Goal: Find specific page/section: Find specific page/section

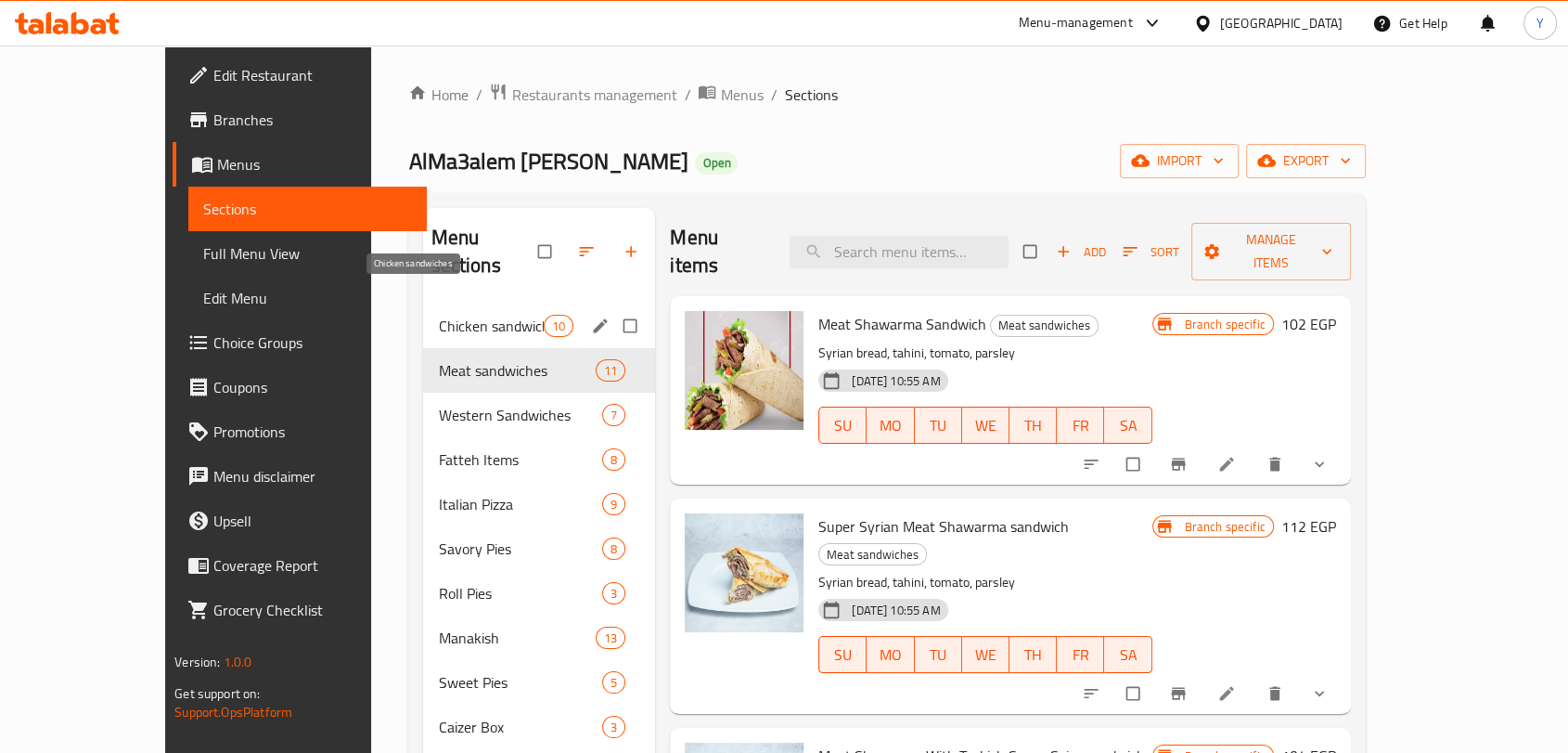
click at [451, 315] on span "Chicken sandwiches" at bounding box center [491, 325] width 106 height 22
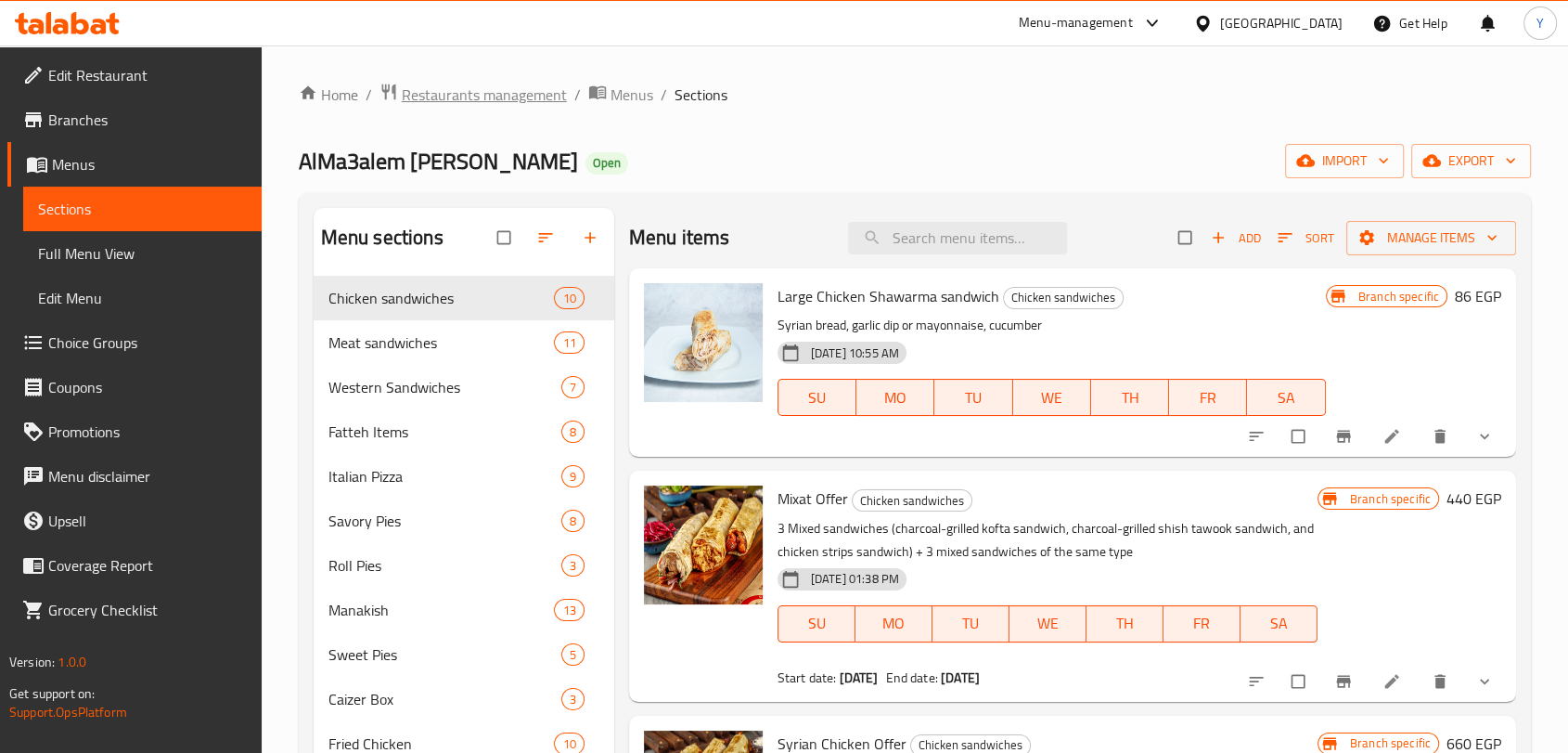
click at [514, 100] on span "Restaurants management" at bounding box center [484, 94] width 165 height 22
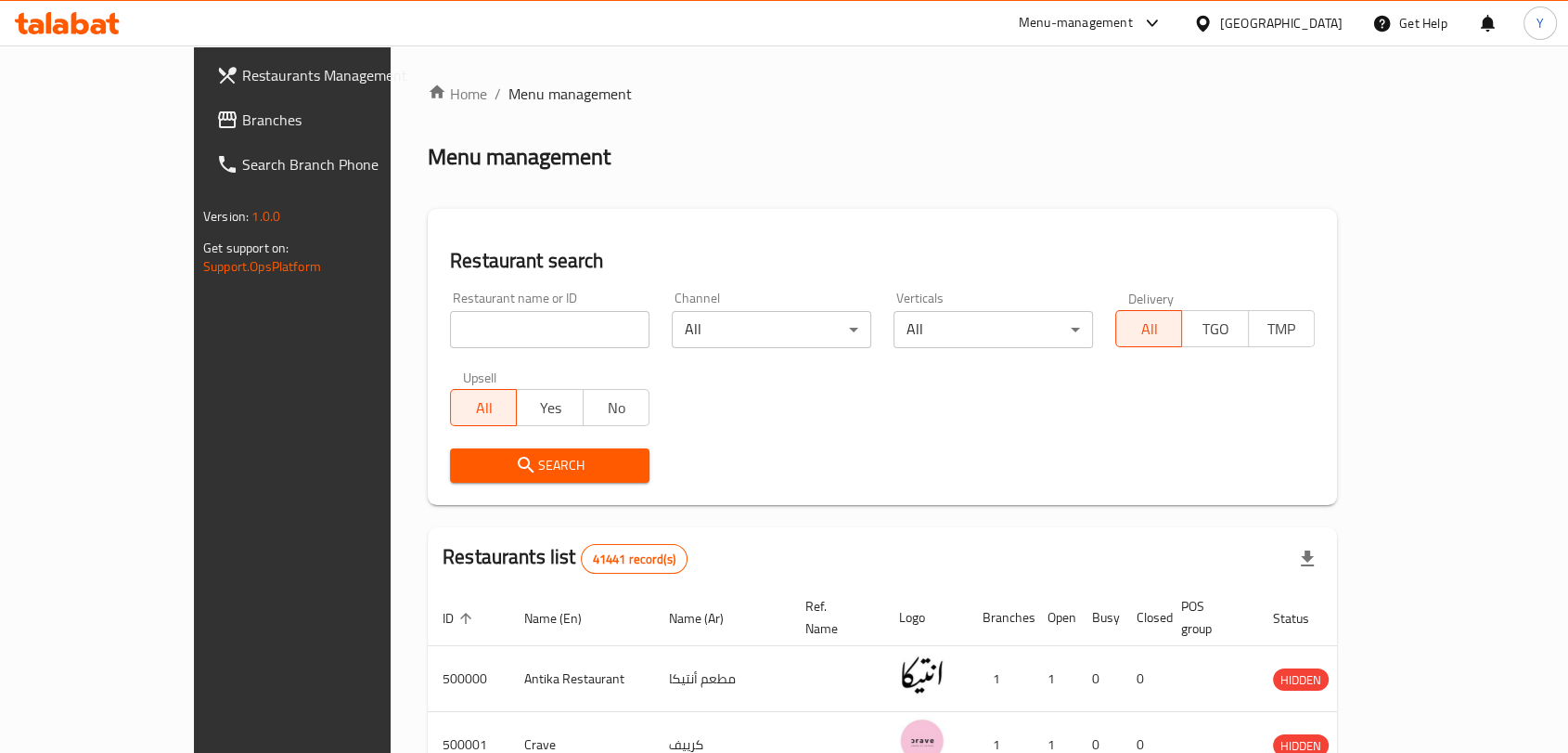
click at [1316, 15] on div "[GEOGRAPHIC_DATA]" at bounding box center [1281, 24] width 122 height 21
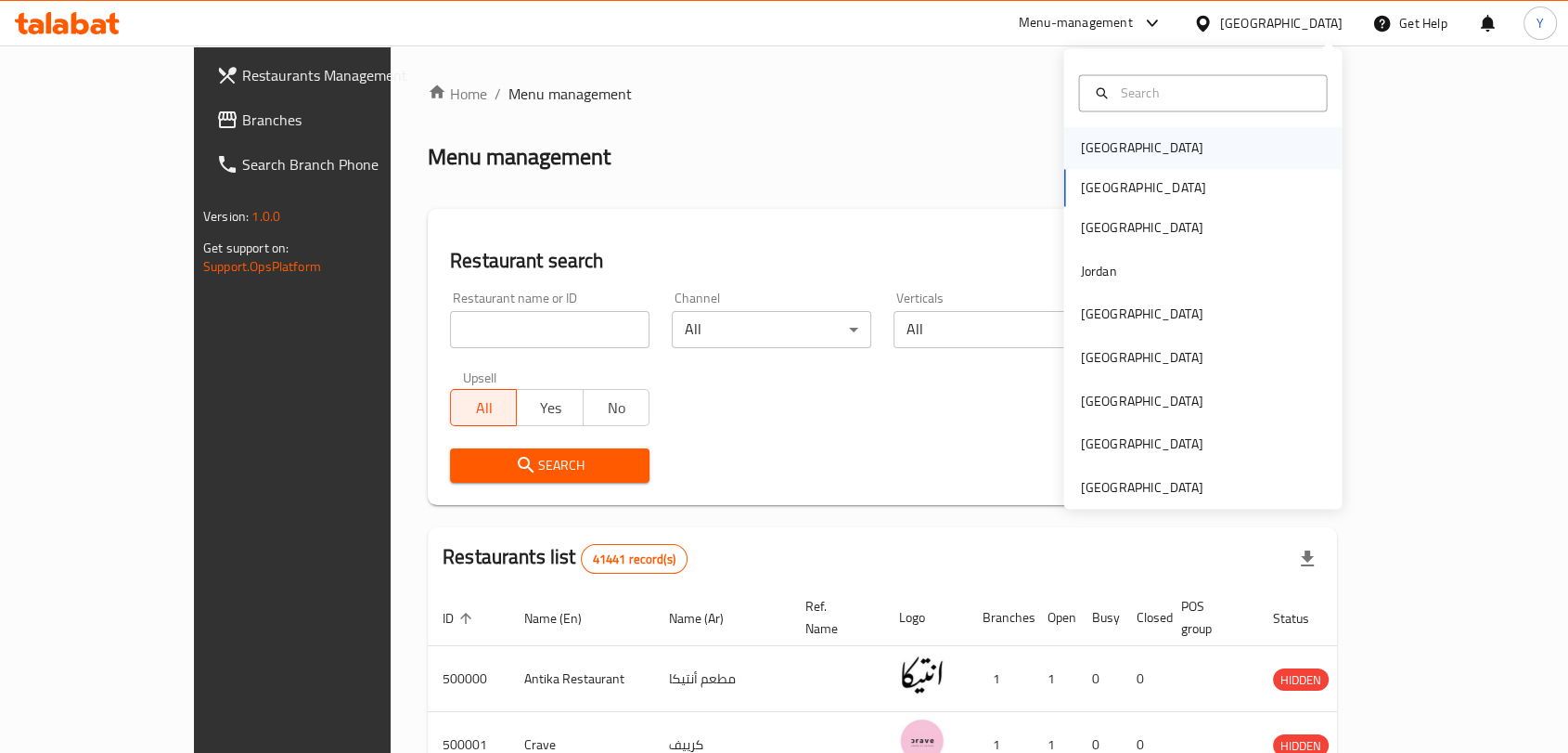
click at [1175, 156] on div "[GEOGRAPHIC_DATA]" at bounding box center [1202, 147] width 279 height 43
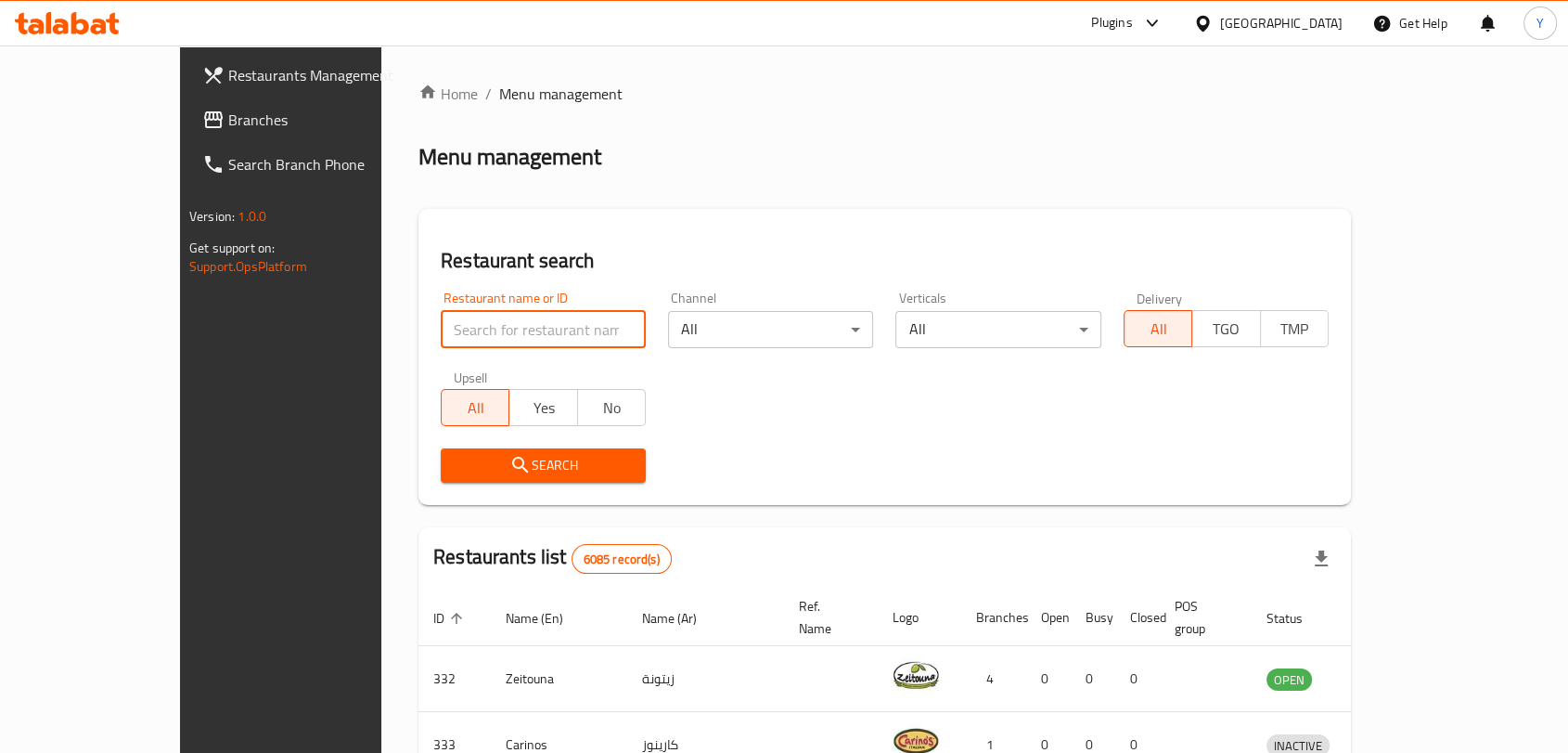
paste input "16033"
click at [460, 326] on input "search" at bounding box center [543, 329] width 205 height 37
type input "16033"
click button "Search" at bounding box center [543, 466] width 205 height 34
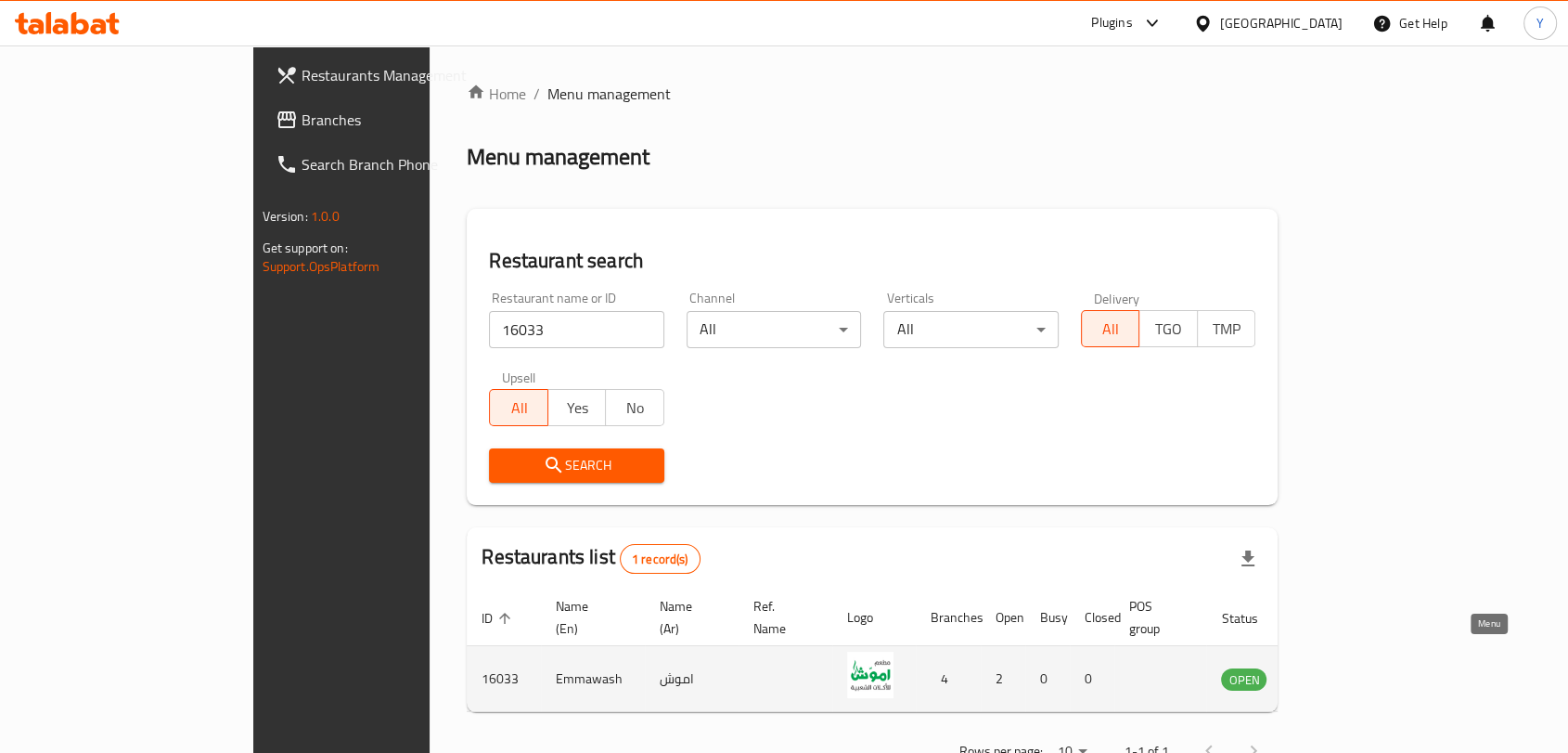
click at [1340, 671] on icon "enhanced table" at bounding box center [1329, 679] width 21 height 16
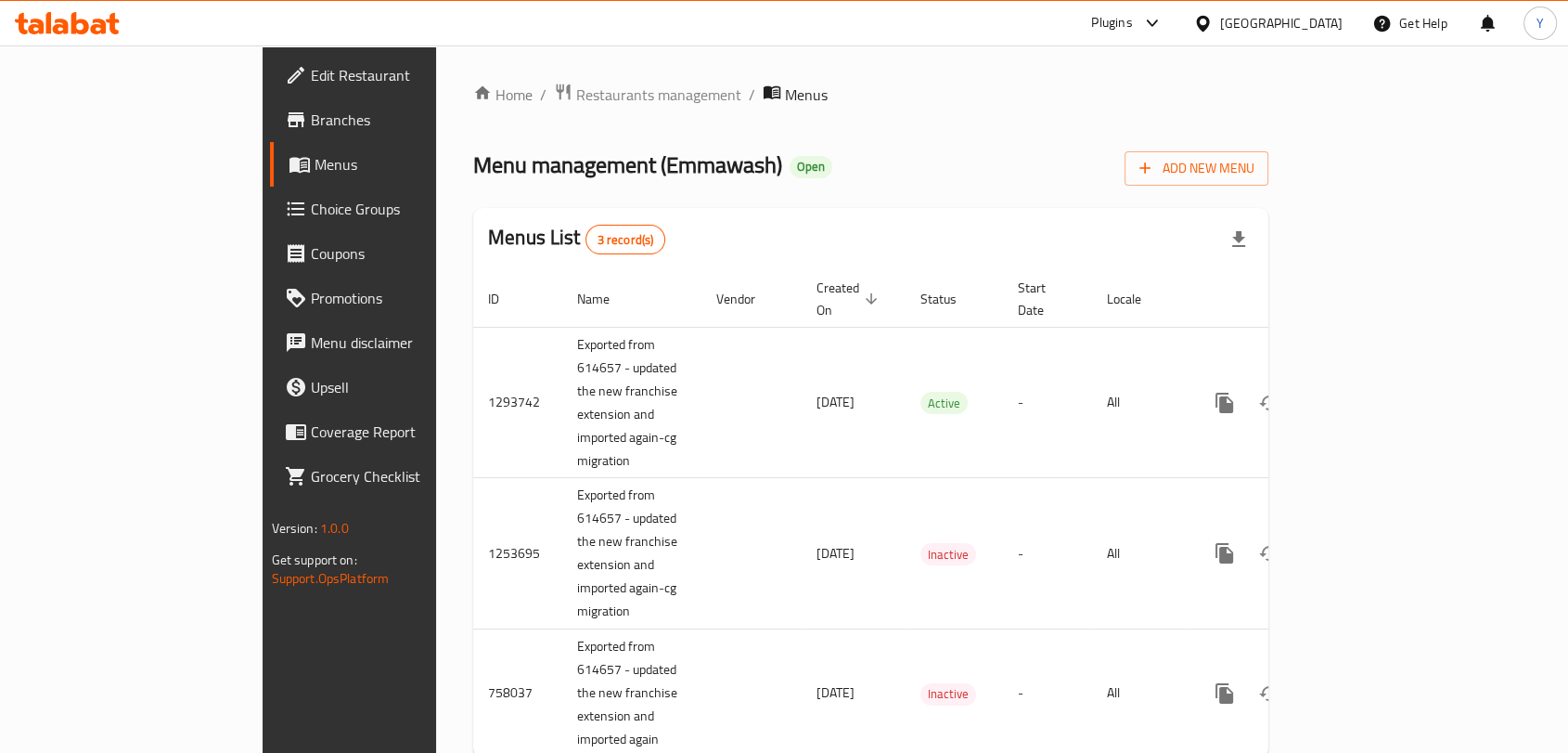
click at [311, 125] on span "Branches" at bounding box center [410, 119] width 198 height 22
